Goal: Information Seeking & Learning: Check status

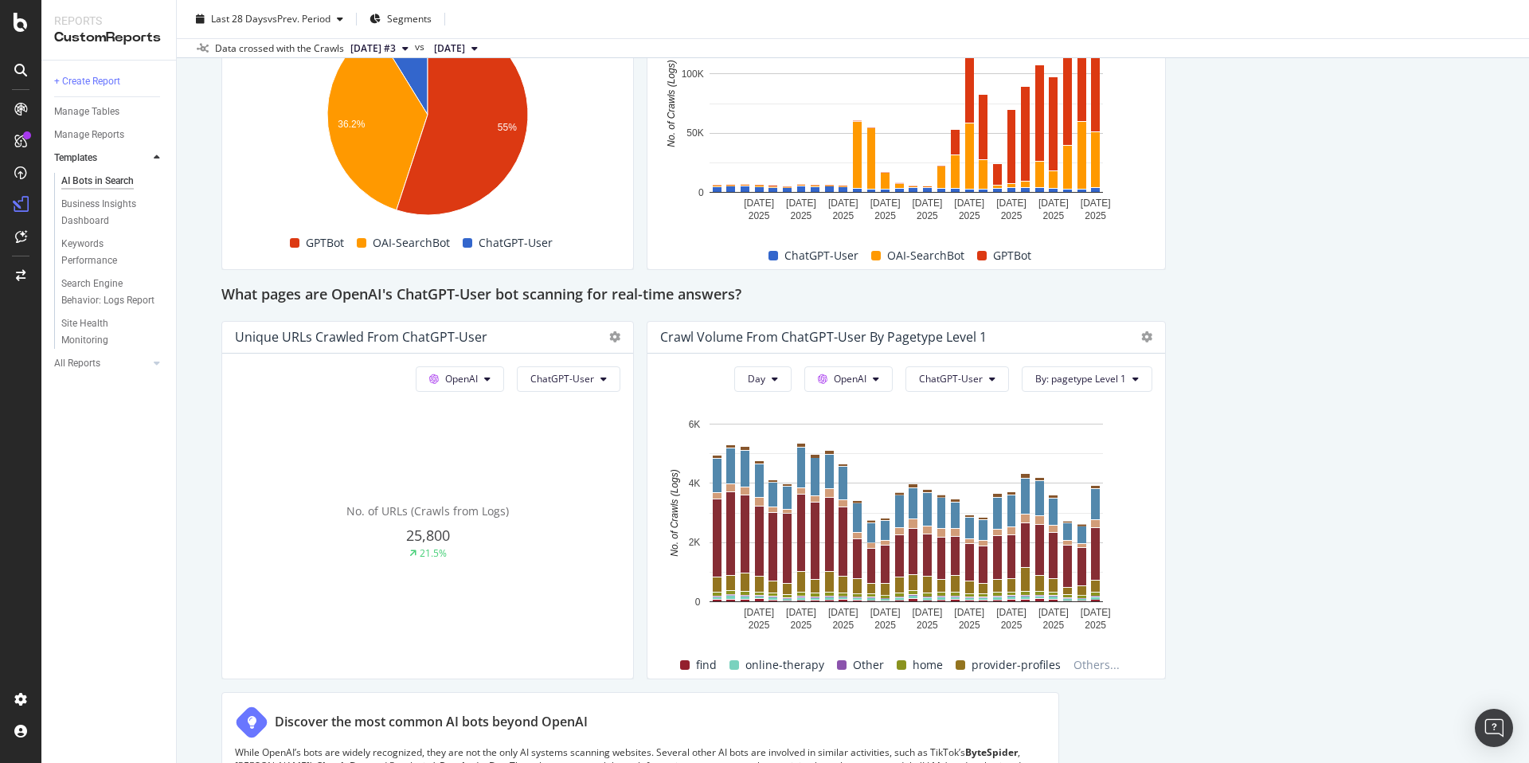
scroll to position [1841, 0]
